Goal: Task Accomplishment & Management: Use online tool/utility

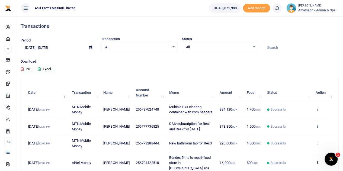
click at [317, 125] on icon at bounding box center [317, 126] width 4 height 4
click at [295, 134] on link "View details" at bounding box center [297, 135] width 43 height 8
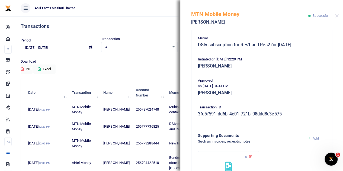
scroll to position [161, 0]
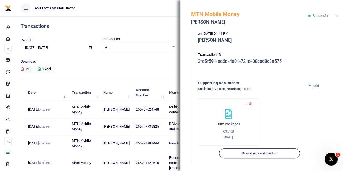
click at [308, 86] on icon at bounding box center [310, 85] width 4 height 5
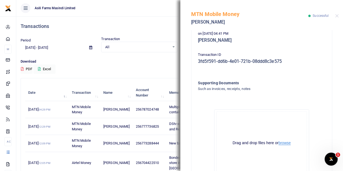
click at [284, 143] on button "browse" at bounding box center [284, 143] width 12 height 4
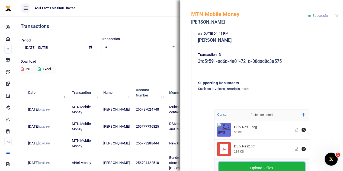
scroll to position [2, 0]
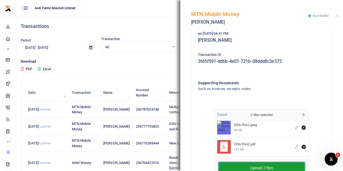
click at [258, 165] on button "Upload 2 files" at bounding box center [261, 168] width 86 height 12
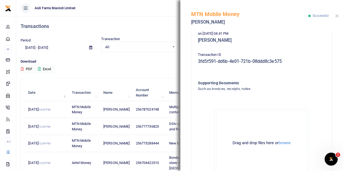
click at [336, 16] on button "Close" at bounding box center [337, 16] width 4 height 4
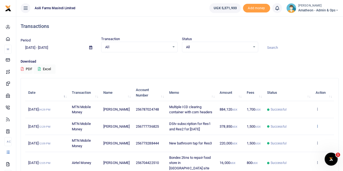
click at [317, 125] on icon at bounding box center [317, 126] width 4 height 4
click at [297, 135] on link "View details" at bounding box center [297, 135] width 43 height 8
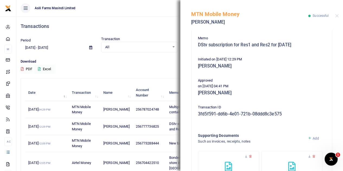
scroll to position [212, 0]
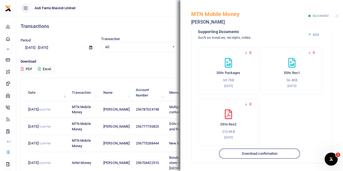
click at [153, 9] on ul "Asili Farms Masindi Limited" at bounding box center [110, 8] width 189 height 16
click at [337, 16] on button "Close" at bounding box center [337, 16] width 4 height 4
